Goal: Browse casually

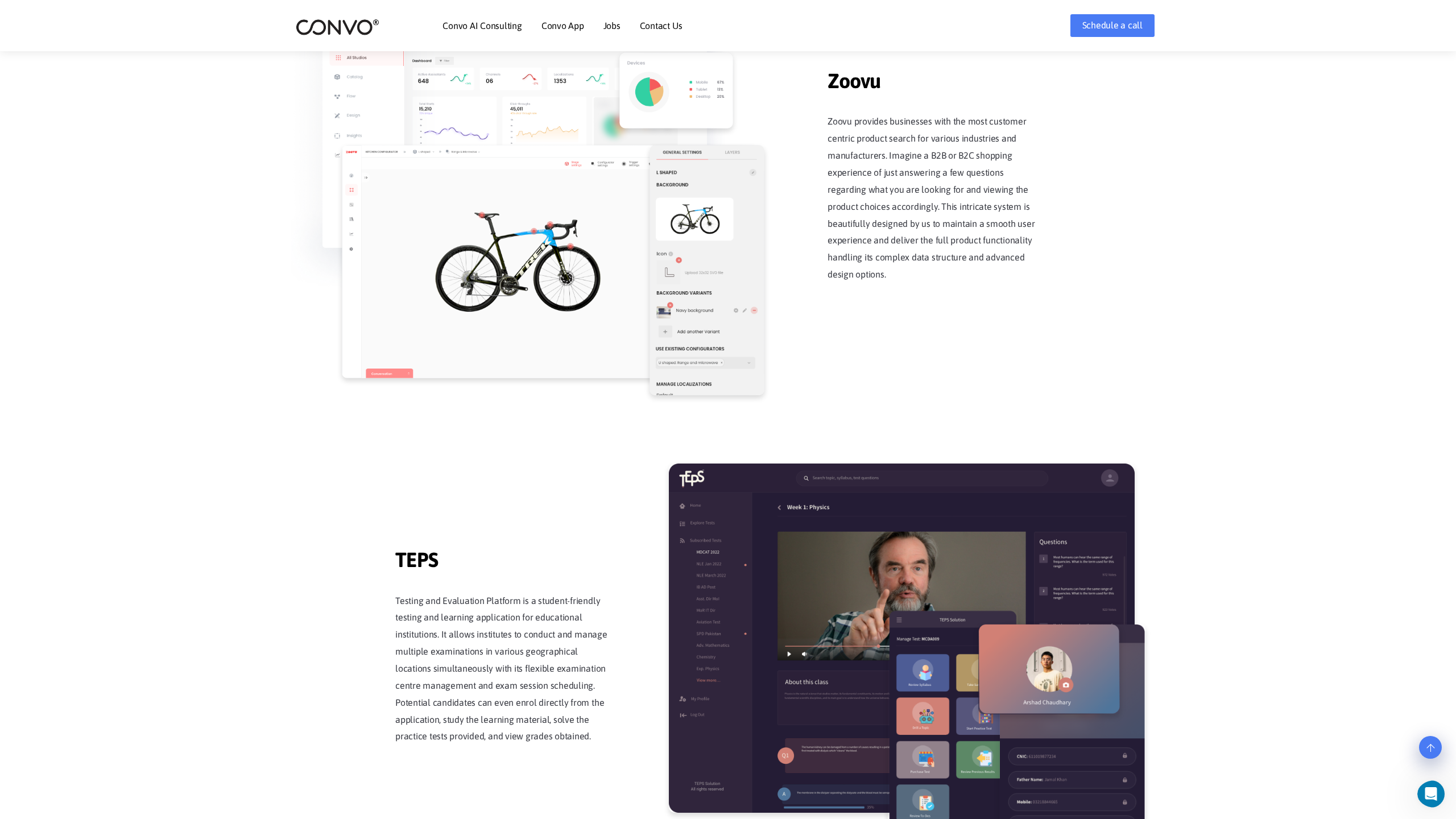
scroll to position [2228, 0]
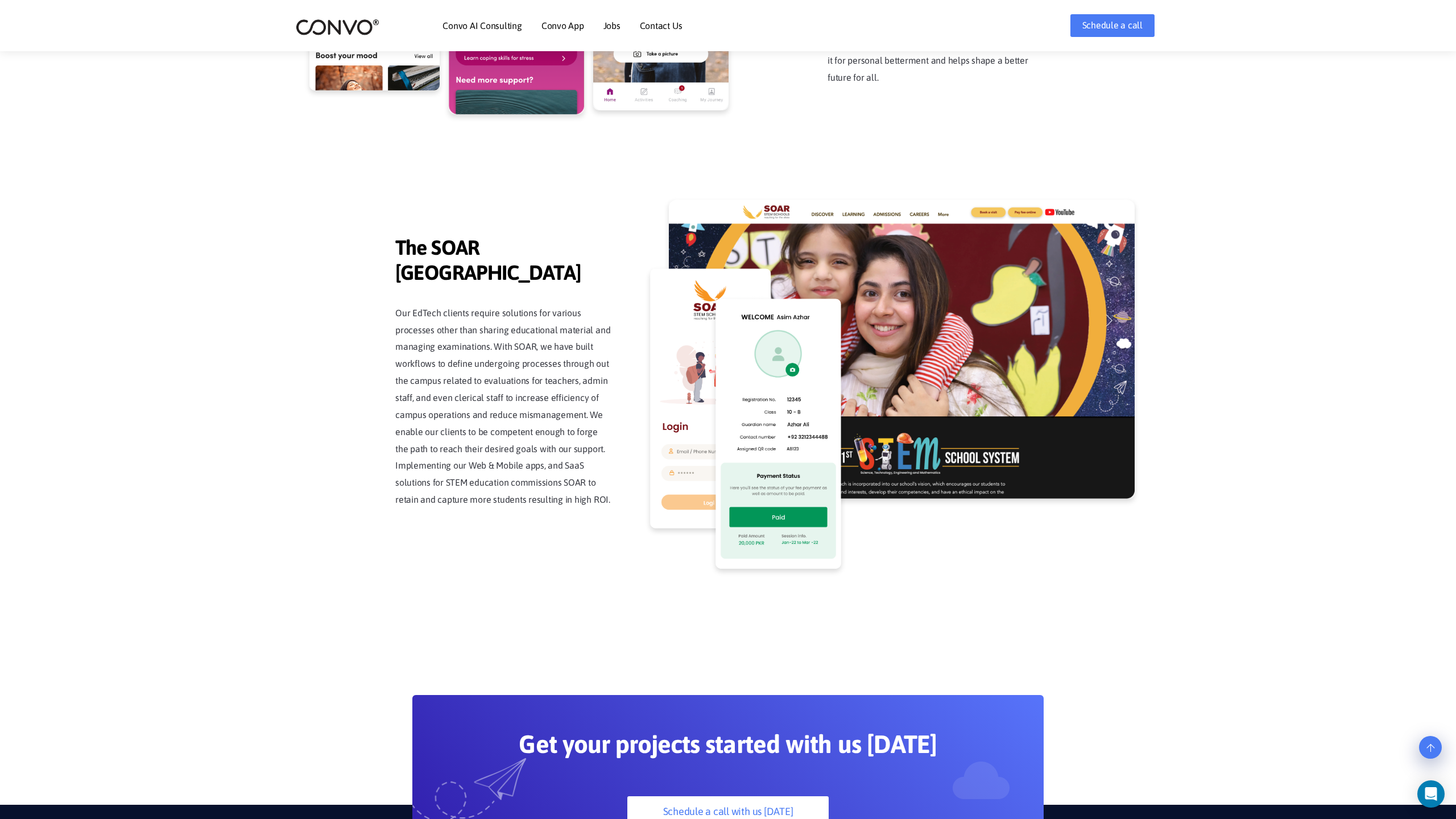
scroll to position [2895, 0]
